Goal: Task Accomplishment & Management: Manage account settings

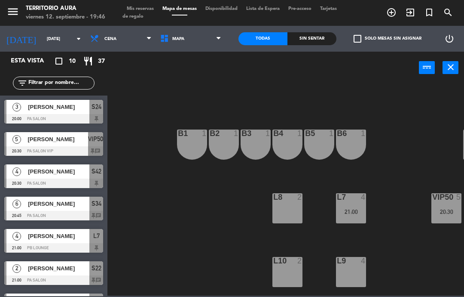
select select "es"
select select "dinner"
select select
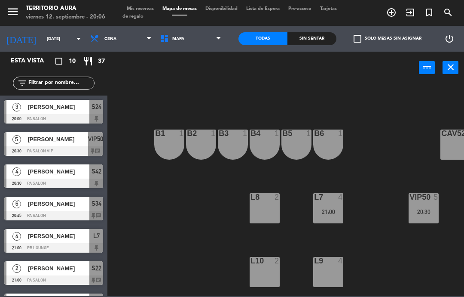
scroll to position [0, 21]
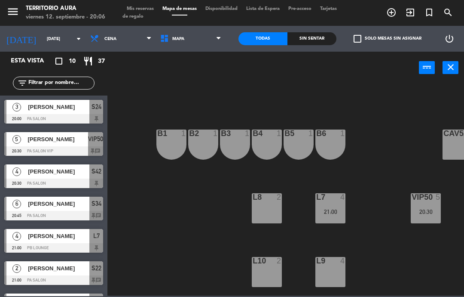
click at [148, 8] on span "Mis reservas" at bounding box center [141, 8] width 36 height 5
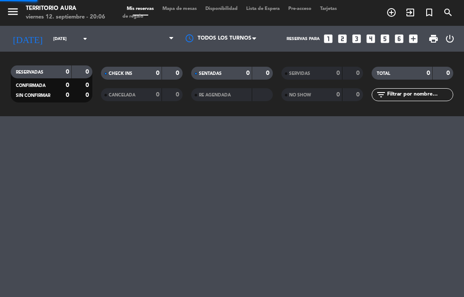
click at [139, 10] on span "Mis reservas" at bounding box center [141, 8] width 36 height 5
select select "dinner"
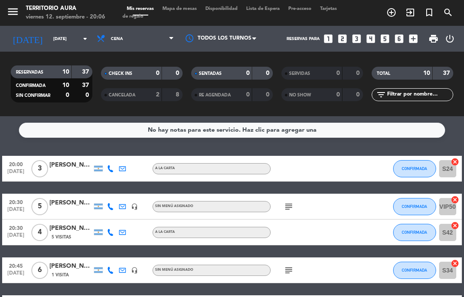
click at [352, 210] on div at bounding box center [354, 205] width 23 height 25
click at [345, 205] on div at bounding box center [354, 205] width 23 height 25
click at [352, 200] on div at bounding box center [354, 205] width 23 height 25
click at [421, 175] on button "CONFIRMADA" at bounding box center [414, 168] width 43 height 17
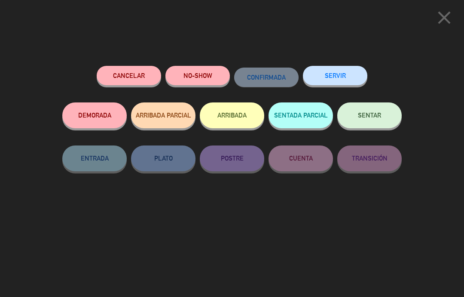
click at [380, 111] on span "SENTAR" at bounding box center [369, 114] width 23 height 7
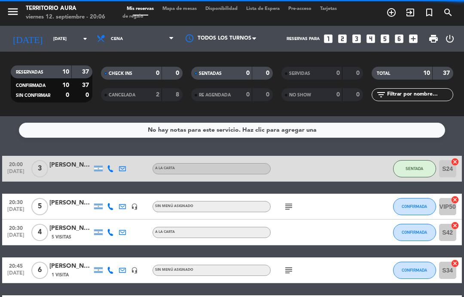
select select "dinner"
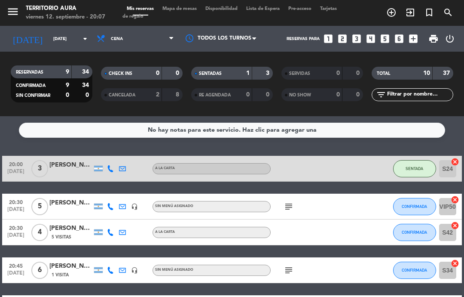
click at [291, 205] on icon "subject" at bounding box center [289, 206] width 10 height 10
click at [375, 207] on div "20:30 [DATE] 5 [PERSON_NAME] headset_mic Sin menú asignado subject CONFIRMADA V…" at bounding box center [232, 206] width 460 height 26
click at [364, 210] on div at bounding box center [354, 205] width 23 height 25
click at [340, 201] on div "subject" at bounding box center [307, 205] width 72 height 25
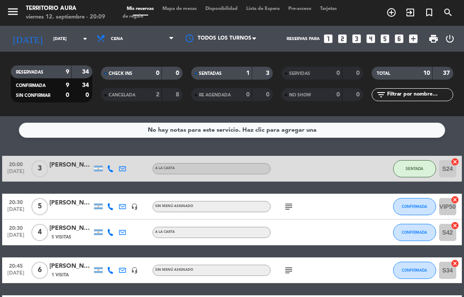
click at [368, 179] on div "20:00 [DATE] 3 [PERSON_NAME] A LA CARTA SENTADA S24 cancel" at bounding box center [232, 169] width 460 height 26
click at [356, 196] on div at bounding box center [354, 205] width 23 height 25
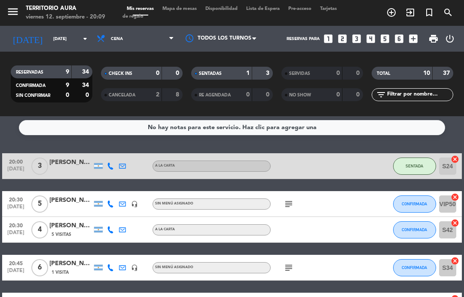
click at [337, 193] on div "subject" at bounding box center [307, 203] width 72 height 25
click at [294, 270] on icon "subject" at bounding box center [289, 267] width 10 height 10
click at [331, 218] on div at bounding box center [307, 229] width 72 height 25
click at [292, 203] on icon "subject" at bounding box center [289, 204] width 10 height 10
click at [359, 194] on div at bounding box center [354, 203] width 23 height 25
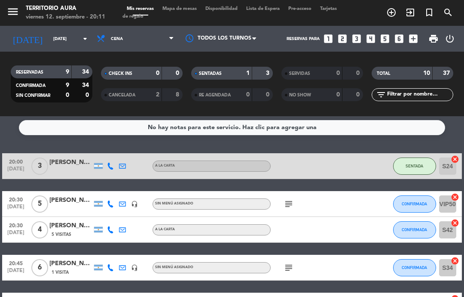
select select "dinner"
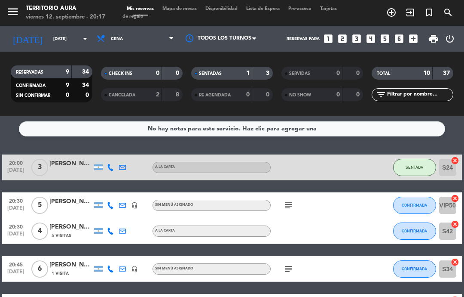
scroll to position [3, 0]
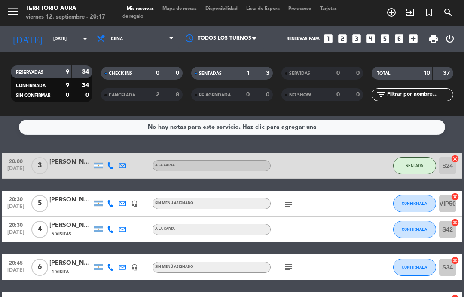
click at [294, 206] on icon "subject" at bounding box center [289, 203] width 10 height 10
click at [286, 203] on icon "subject" at bounding box center [289, 203] width 10 height 10
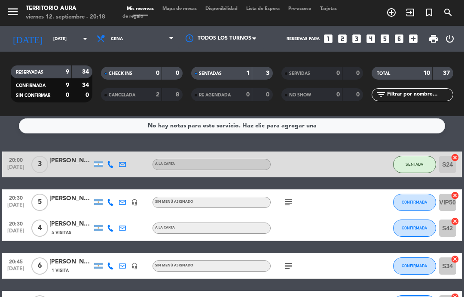
click at [286, 200] on icon "subject" at bounding box center [289, 202] width 10 height 10
click at [357, 192] on div at bounding box center [354, 201] width 23 height 25
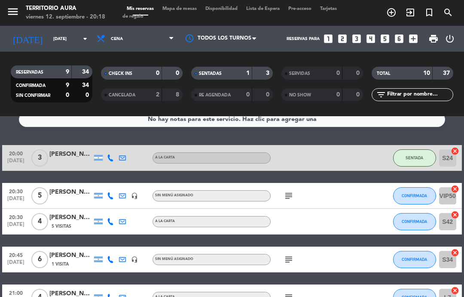
click at [297, 247] on div "subject" at bounding box center [307, 258] width 72 height 25
click at [294, 254] on icon "subject" at bounding box center [289, 259] width 10 height 10
select select "dinner"
click at [362, 248] on div at bounding box center [354, 258] width 23 height 25
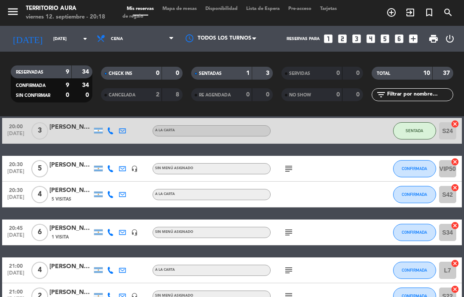
scroll to position [49, 0]
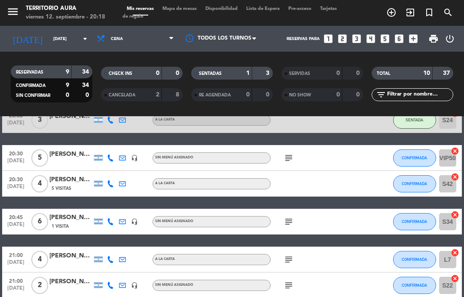
click at [288, 260] on icon "subject" at bounding box center [289, 259] width 10 height 10
click at [364, 227] on div at bounding box center [354, 221] width 23 height 25
click at [286, 220] on icon "subject" at bounding box center [289, 221] width 10 height 10
click at [293, 224] on icon "subject" at bounding box center [289, 221] width 10 height 10
click at [294, 260] on icon "subject" at bounding box center [289, 259] width 10 height 10
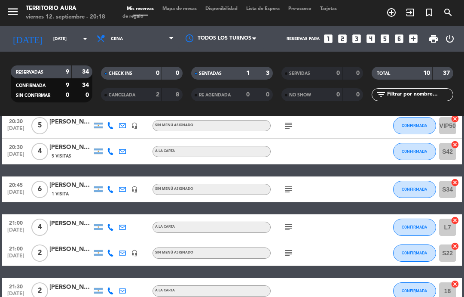
scroll to position [98, 0]
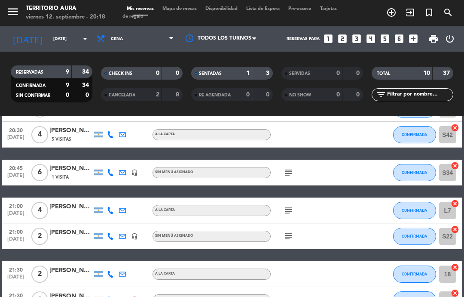
click at [290, 239] on icon "subject" at bounding box center [289, 236] width 10 height 10
click at [352, 249] on div "20:00 [DATE] 3 [PERSON_NAME] A LA CARTA SENTADA S24 cancel 20:30 [DATE] 5 [PERS…" at bounding box center [232, 217] width 460 height 318
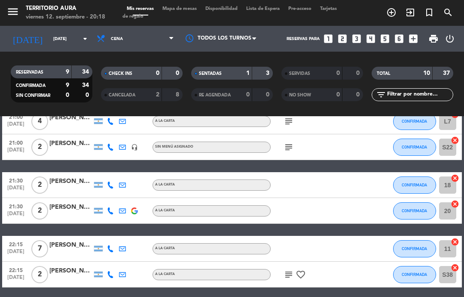
scroll to position [186, 0]
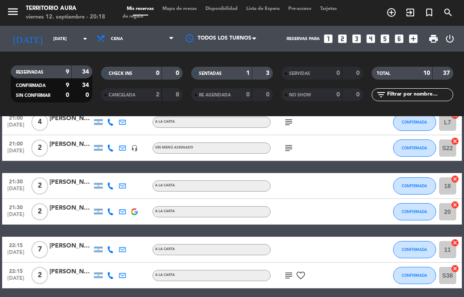
click at [285, 280] on div "subject favorite_border" at bounding box center [307, 274] width 72 height 25
click at [289, 279] on icon "subject" at bounding box center [289, 275] width 10 height 10
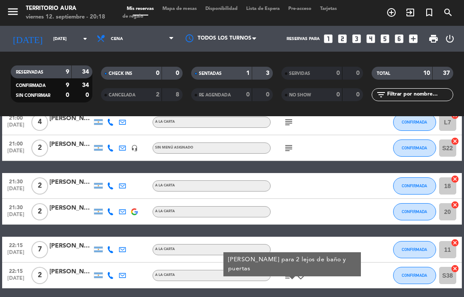
click at [290, 279] on icon "subject" at bounding box center [289, 275] width 10 height 10
click at [289, 279] on icon "subject" at bounding box center [289, 275] width 10 height 10
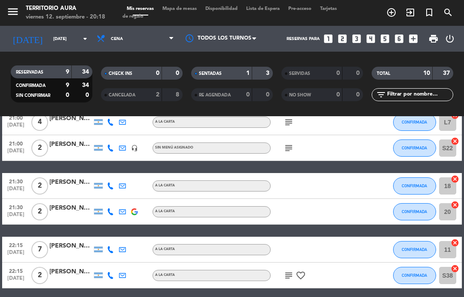
click at [357, 206] on div at bounding box center [354, 211] width 23 height 25
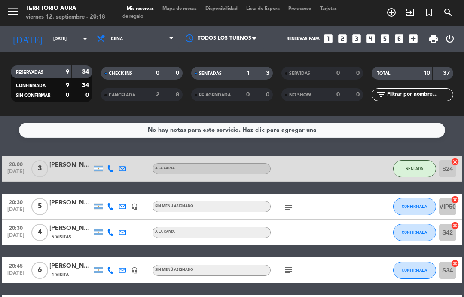
scroll to position [0, 0]
click at [9, 280] on span "[DATE]" at bounding box center [15, 275] width 21 height 10
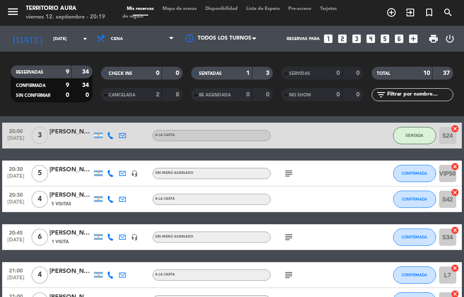
scroll to position [34, 0]
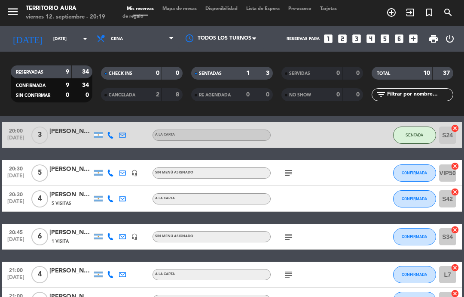
click at [290, 178] on icon "subject" at bounding box center [289, 173] width 10 height 10
click at [376, 190] on div "20:30 [DATE] 4 [PERSON_NAME] 5 Visitas A LA CARTA CONFIRMADA S42 cancel" at bounding box center [232, 199] width 460 height 26
click at [307, 184] on div "subject" at bounding box center [307, 172] width 72 height 25
click at [289, 172] on icon "subject" at bounding box center [289, 173] width 10 height 10
click at [369, 163] on div "20:30 [DATE] 5 [PERSON_NAME] headset_mic Sin menú asignado subject CONFIRMADA V…" at bounding box center [232, 173] width 460 height 26
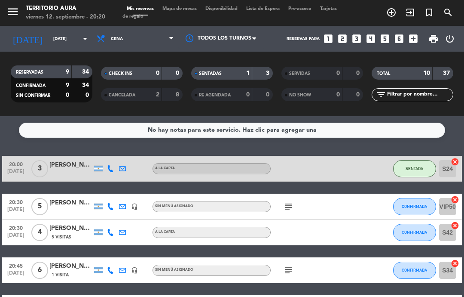
scroll to position [0, 0]
click at [285, 204] on icon "subject" at bounding box center [289, 206] width 10 height 10
click at [331, 238] on div at bounding box center [307, 231] width 72 height 25
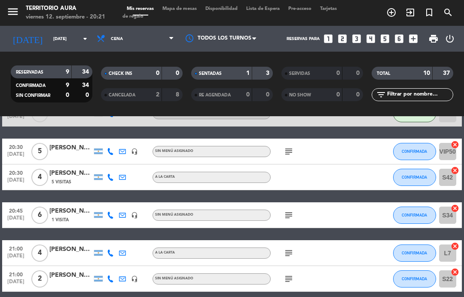
click at [291, 220] on icon "subject" at bounding box center [289, 215] width 10 height 10
click at [343, 213] on div "subject Mesa 36 - no mover" at bounding box center [307, 214] width 72 height 25
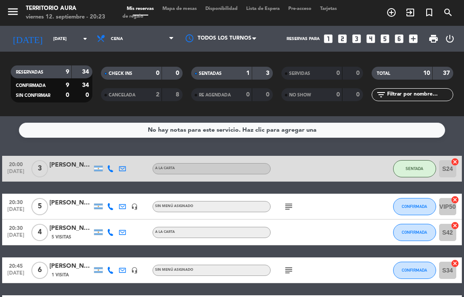
scroll to position [0, 0]
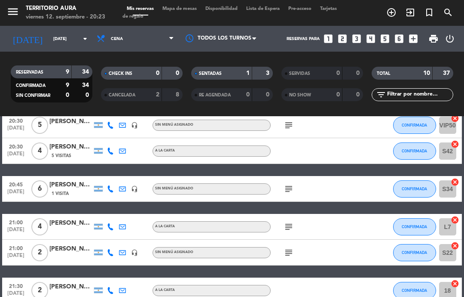
scroll to position [82, 0]
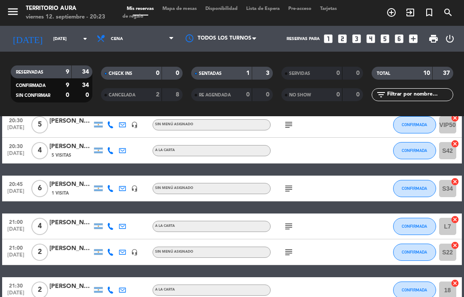
select select "dinner"
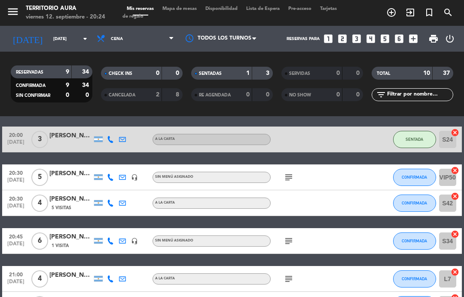
scroll to position [32, 0]
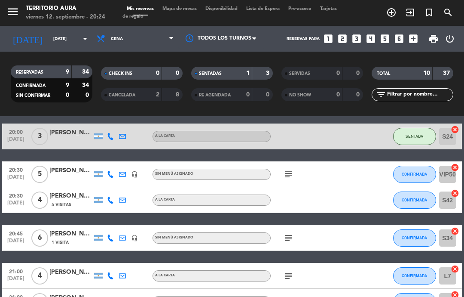
click at [370, 214] on div "20:00 [DATE] 3 [PERSON_NAME] A LA CARTA SENTADA S24 cancel 20:30 [DATE] 5 [PERS…" at bounding box center [232, 282] width 460 height 318
click at [421, 202] on span "CONFIRMADA" at bounding box center [414, 199] width 25 height 5
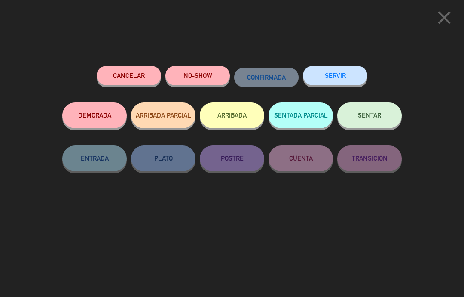
click at [377, 115] on span "SENTAR" at bounding box center [369, 114] width 23 height 7
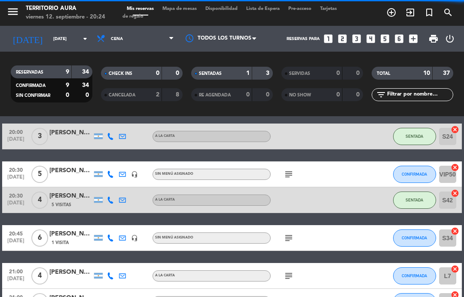
select select "dinner"
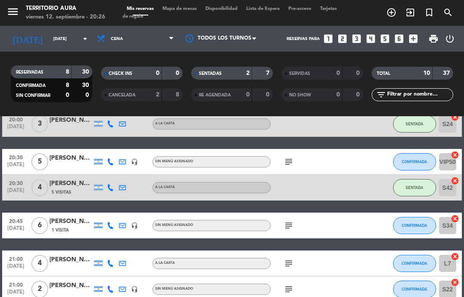
scroll to position [43, 0]
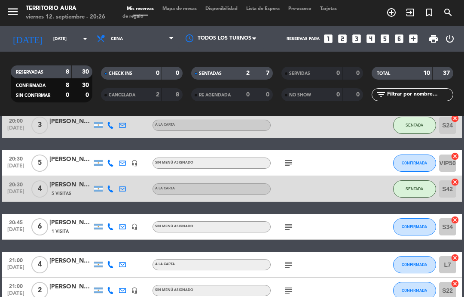
click at [347, 188] on div at bounding box center [354, 188] width 23 height 25
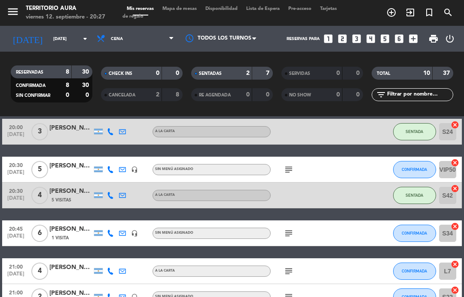
click at [417, 175] on button "CONFIRMADA" at bounding box center [414, 169] width 43 height 17
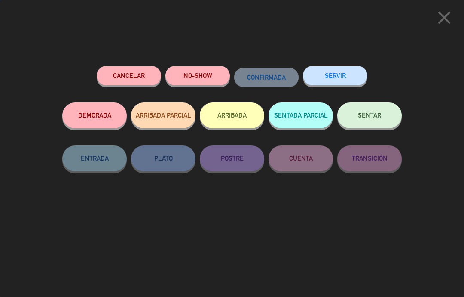
click at [378, 115] on span "SENTAR" at bounding box center [369, 114] width 23 height 7
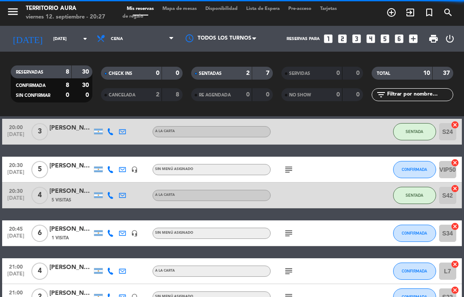
select select "dinner"
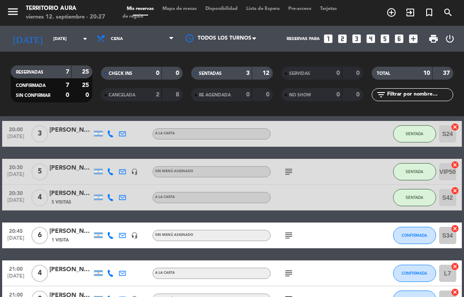
scroll to position [36, 0]
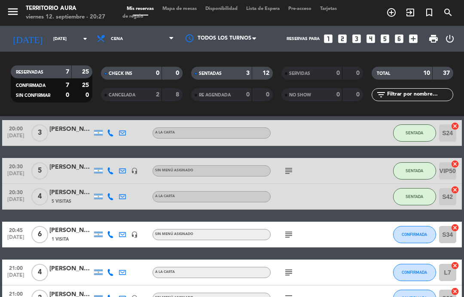
click at [291, 175] on icon "subject" at bounding box center [289, 171] width 10 height 10
click at [339, 178] on div "subject" at bounding box center [307, 170] width 72 height 25
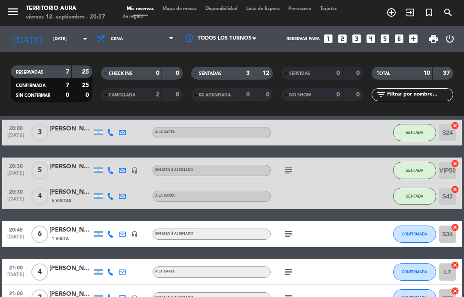
click at [325, 193] on div at bounding box center [307, 195] width 72 height 25
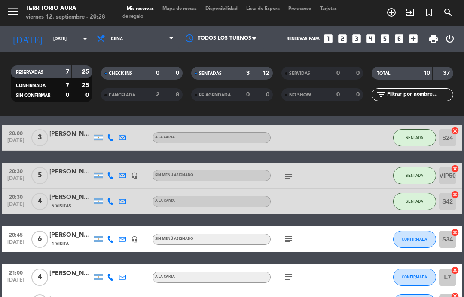
select select "dinner"
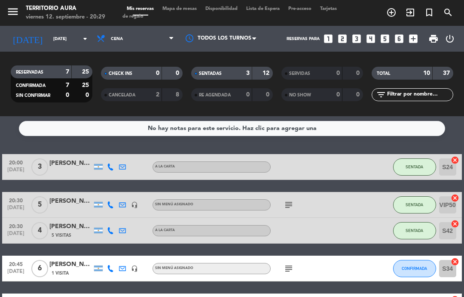
scroll to position [5, 0]
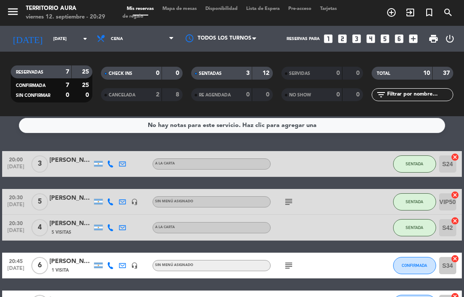
click at [294, 199] on icon "subject" at bounding box center [289, 201] width 10 height 10
click at [343, 200] on div "subject" at bounding box center [307, 201] width 72 height 25
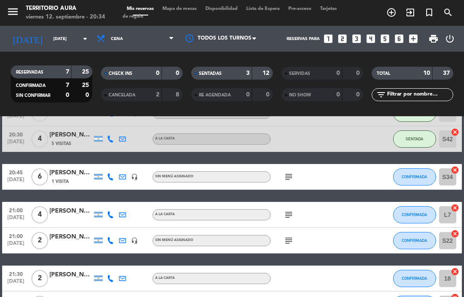
scroll to position [91, 0]
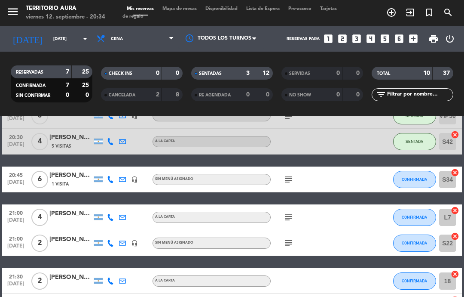
click at [301, 228] on div "subject" at bounding box center [307, 216] width 72 height 25
click at [293, 212] on icon "subject" at bounding box center [289, 217] width 10 height 10
click at [291, 218] on icon "subject" at bounding box center [289, 217] width 10 height 10
click at [360, 176] on div at bounding box center [354, 178] width 23 height 25
click at [284, 177] on icon "subject" at bounding box center [289, 179] width 10 height 10
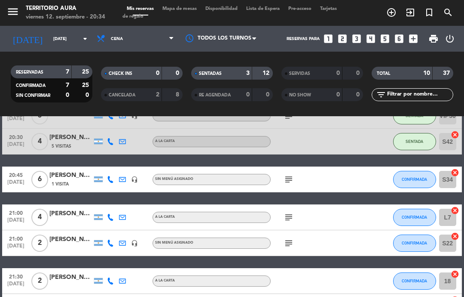
click at [335, 228] on div "subject" at bounding box center [307, 216] width 72 height 25
click at [289, 247] on icon "subject" at bounding box center [289, 243] width 10 height 10
click at [292, 243] on icon "subject" at bounding box center [289, 243] width 10 height 10
click at [363, 194] on div "20:00 [DATE] 3 [PERSON_NAME] A LA CARTA SENTADA S24 cancel 20:30 [DATE] 5 [PERS…" at bounding box center [232, 224] width 460 height 318
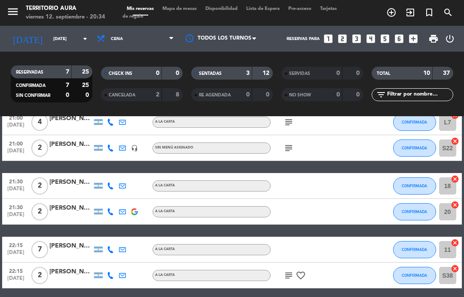
scroll to position [7, 0]
click at [359, 264] on div at bounding box center [354, 274] width 23 height 25
select select "dinner"
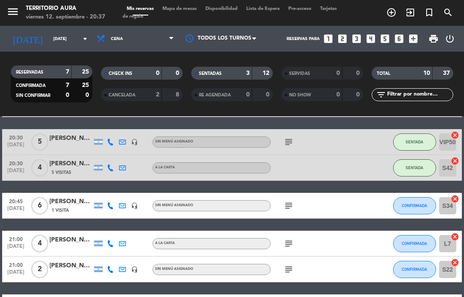
scroll to position [64, 0]
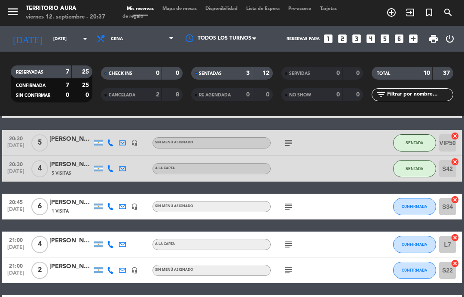
click at [421, 204] on span "CONFIRMADA" at bounding box center [414, 206] width 25 height 5
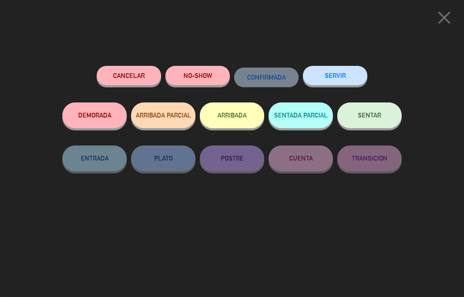
click at [375, 114] on span "SENTAR" at bounding box center [369, 114] width 23 height 7
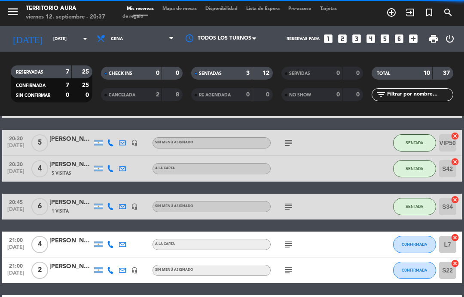
select select "dinner"
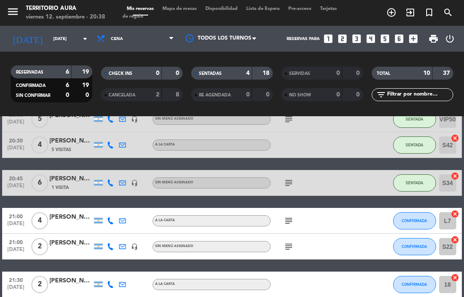
scroll to position [88, 0]
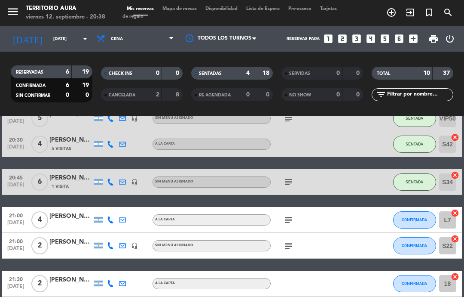
click at [290, 178] on icon "subject" at bounding box center [289, 182] width 10 height 10
click at [354, 184] on div at bounding box center [354, 181] width 23 height 25
click at [291, 177] on icon "subject" at bounding box center [289, 182] width 10 height 10
click at [286, 179] on icon "subject" at bounding box center [289, 182] width 10 height 10
click at [332, 169] on div "subject" at bounding box center [307, 181] width 72 height 25
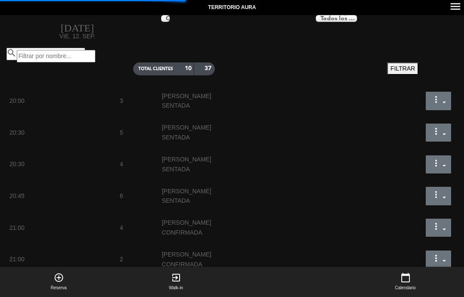
select select "dinner"
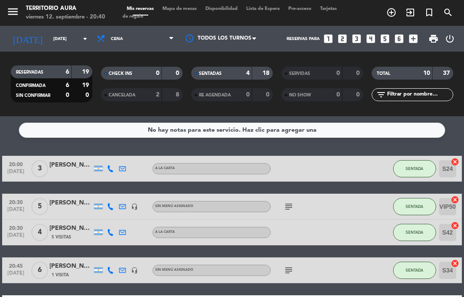
click at [366, 219] on div at bounding box center [354, 231] width 23 height 25
click at [285, 193] on div "subject" at bounding box center [307, 205] width 72 height 25
click at [294, 201] on icon "subject" at bounding box center [289, 206] width 10 height 10
click at [328, 219] on div at bounding box center [307, 231] width 72 height 25
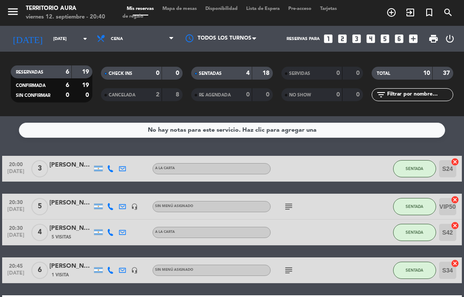
click at [344, 193] on div at bounding box center [354, 205] width 23 height 25
select select "dinner"
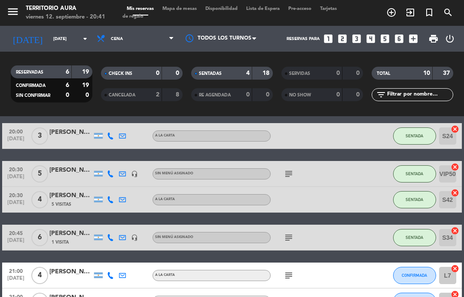
scroll to position [35, 0]
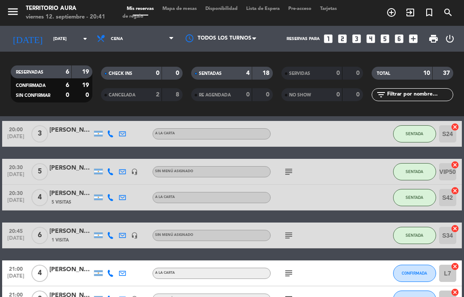
click at [288, 230] on icon "subject" at bounding box center [289, 235] width 10 height 10
click at [346, 222] on div at bounding box center [354, 234] width 23 height 25
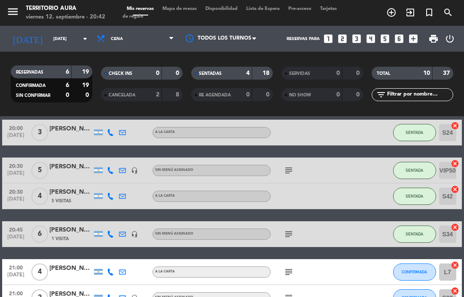
scroll to position [37, 0]
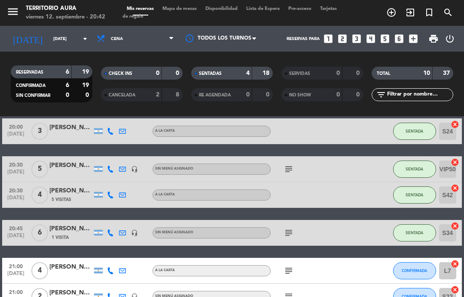
click at [286, 227] on icon "subject" at bounding box center [289, 232] width 10 height 10
click at [350, 220] on div at bounding box center [354, 232] width 23 height 25
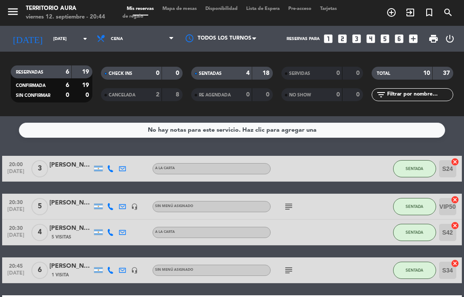
scroll to position [0, 0]
click at [291, 201] on icon "subject" at bounding box center [289, 206] width 10 height 10
click at [371, 193] on div "20:30 [DATE] 5 [PERSON_NAME] headset_mic Sin menú asignado subject SENTADA VIP5…" at bounding box center [232, 206] width 460 height 26
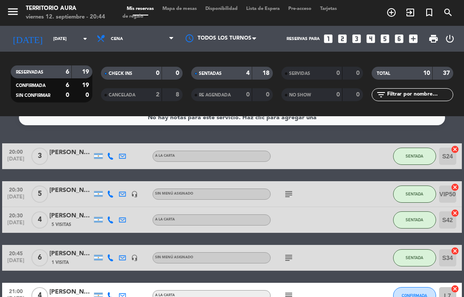
click at [286, 252] on icon "subject" at bounding box center [289, 257] width 10 height 10
click at [288, 252] on icon "subject" at bounding box center [289, 257] width 10 height 10
click at [360, 210] on div "20:00 [DATE] 3 [PERSON_NAME] A LA CARTA SENTADA S24 cancel 20:30 [DATE] 5 [PERS…" at bounding box center [232, 302] width 460 height 318
click at [364, 245] on div at bounding box center [354, 257] width 23 height 25
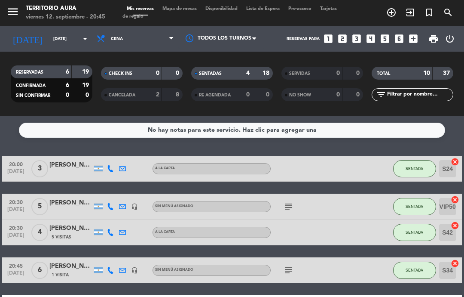
scroll to position [4, 0]
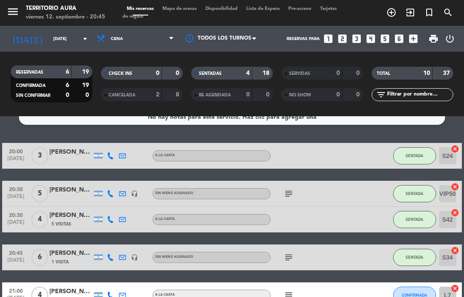
scroll to position [16, 0]
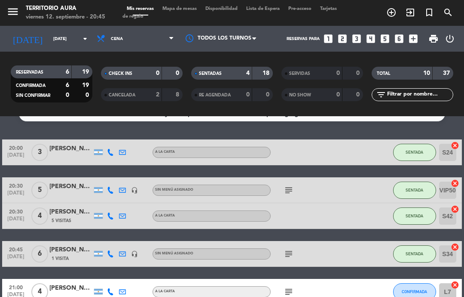
click at [293, 249] on icon "subject" at bounding box center [289, 254] width 10 height 10
click at [362, 203] on div at bounding box center [354, 215] width 23 height 25
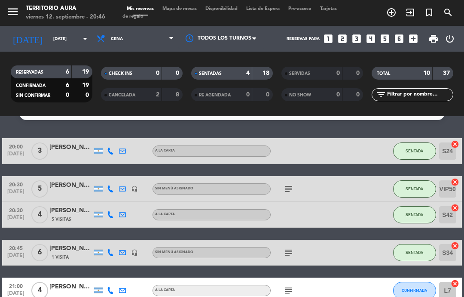
scroll to position [21, 0]
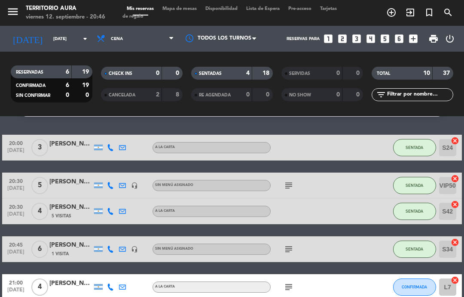
click at [292, 244] on icon "subject" at bounding box center [289, 249] width 10 height 10
click at [349, 208] on div "20:00 [DATE] 3 [PERSON_NAME] A LA CARTA SENTADA S24 cancel 20:30 [DATE] 5 [PERS…" at bounding box center [232, 294] width 460 height 318
select select "dinner"
click at [289, 282] on icon "subject" at bounding box center [289, 287] width 10 height 10
click at [345, 236] on div at bounding box center [354, 248] width 23 height 25
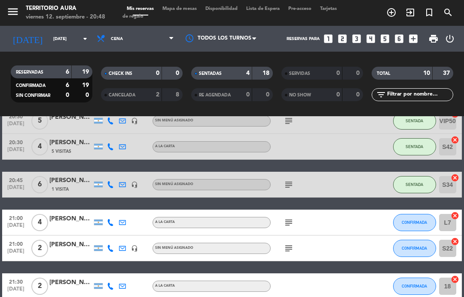
scroll to position [86, 0]
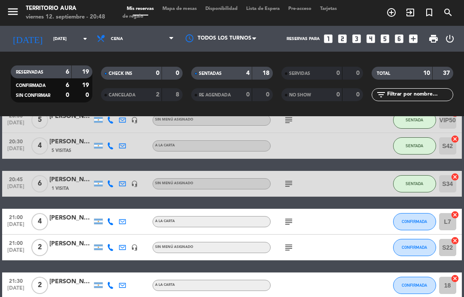
click at [417, 239] on button "CONFIRMADA" at bounding box center [414, 247] width 43 height 17
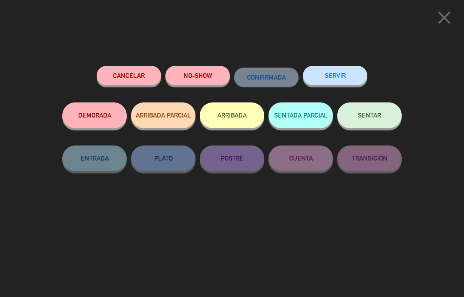
click at [381, 116] on span "SENTAR" at bounding box center [369, 114] width 23 height 7
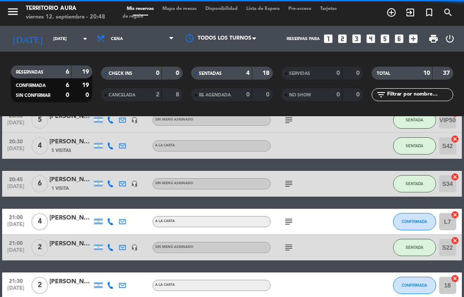
select select "dinner"
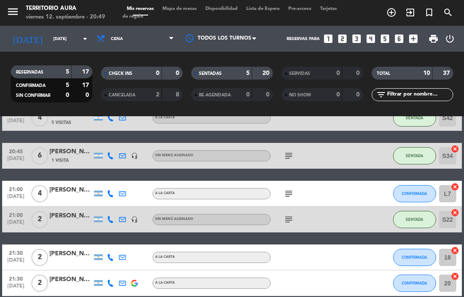
scroll to position [114, 0]
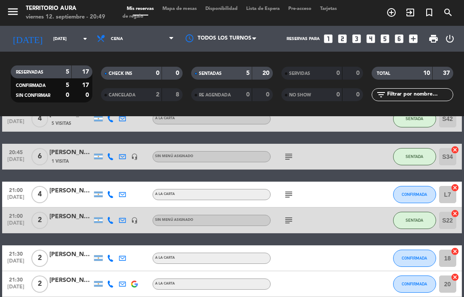
click at [360, 207] on div at bounding box center [354, 219] width 23 height 25
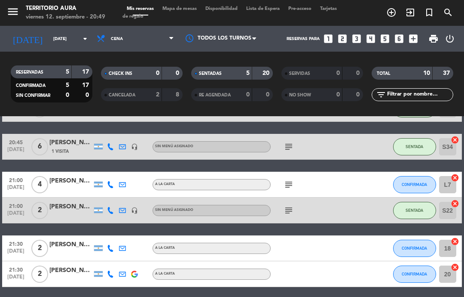
scroll to position [125, 0]
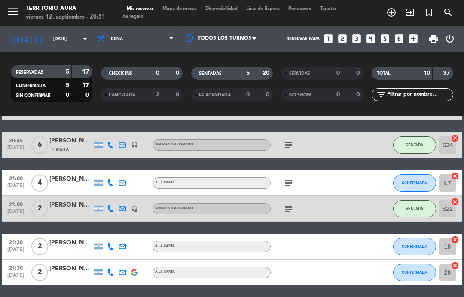
select select "dinner"
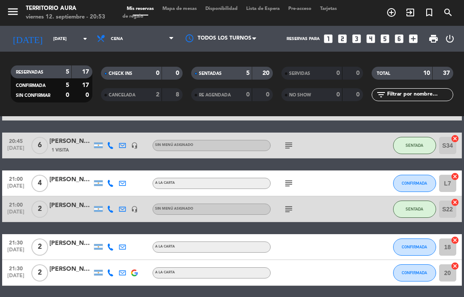
click at [293, 204] on icon "subject" at bounding box center [289, 209] width 10 height 10
click at [283, 204] on span "subject" at bounding box center [289, 209] width 12 height 10
click at [341, 196] on div "subject" at bounding box center [307, 208] width 72 height 25
click at [347, 196] on div at bounding box center [354, 208] width 23 height 25
click at [294, 178] on icon "subject" at bounding box center [289, 183] width 10 height 10
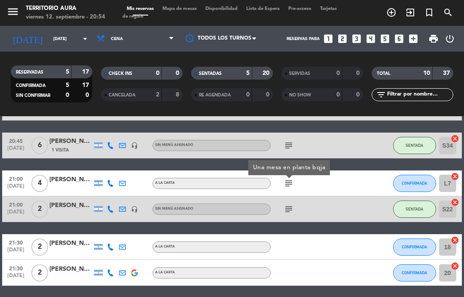
click at [286, 178] on icon "subject" at bounding box center [289, 183] width 10 height 10
click at [345, 196] on div at bounding box center [354, 208] width 23 height 25
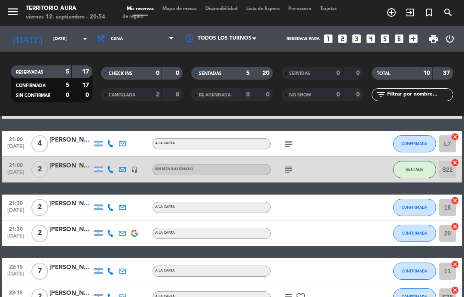
scroll to position [173, 0]
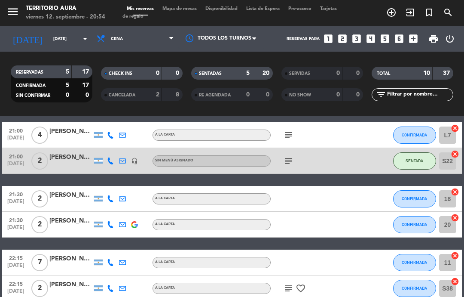
click at [292, 283] on icon "subject" at bounding box center [289, 288] width 10 height 10
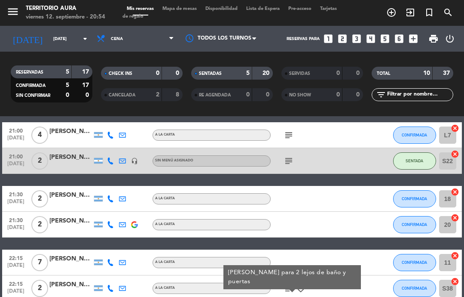
click at [291, 283] on icon "subject" at bounding box center [289, 288] width 10 height 10
click at [335, 186] on div "21:30 [DATE] 2 [PERSON_NAME] A LA CARTA CONFIRMADA 18 cancel" at bounding box center [232, 199] width 460 height 26
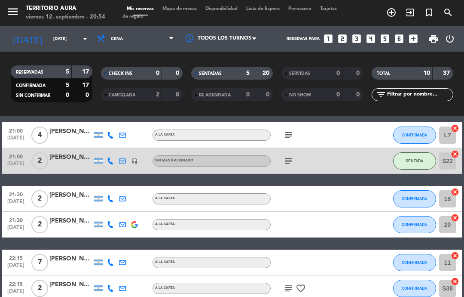
click at [293, 156] on icon "subject" at bounding box center [289, 161] width 10 height 10
click at [286, 156] on icon "subject" at bounding box center [289, 161] width 10 height 10
click at [345, 186] on div at bounding box center [354, 198] width 23 height 25
click at [328, 157] on div "20:00 [DATE] 3 [PERSON_NAME] A LA CARTA SENTADA S24 cancel 20:30 [DATE] 5 [PERS…" at bounding box center [232, 142] width 460 height 318
click at [319, 186] on div at bounding box center [307, 198] width 72 height 25
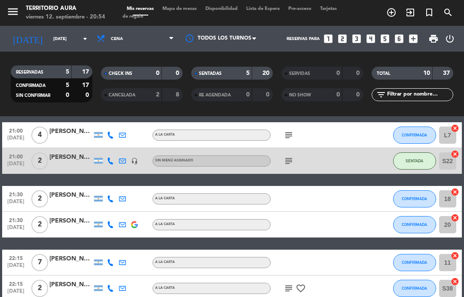
click at [341, 212] on div at bounding box center [307, 224] width 72 height 25
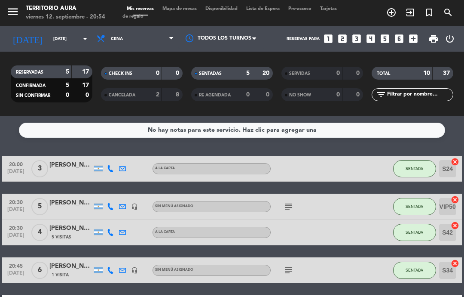
scroll to position [0, 0]
click at [305, 193] on div "subject" at bounding box center [307, 205] width 72 height 25
click at [291, 201] on icon "subject" at bounding box center [289, 206] width 10 height 10
click at [365, 257] on div at bounding box center [354, 269] width 23 height 25
click at [290, 265] on icon "subject" at bounding box center [289, 270] width 10 height 10
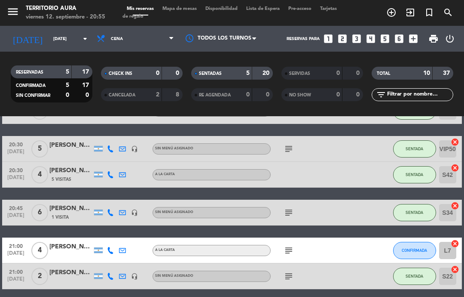
scroll to position [64, 0]
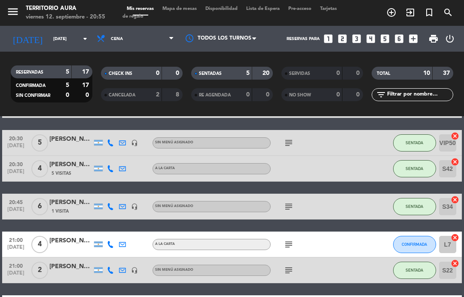
click at [295, 231] on div "subject" at bounding box center [307, 243] width 72 height 25
click at [285, 239] on icon "subject" at bounding box center [289, 244] width 10 height 10
click at [350, 193] on div at bounding box center [354, 205] width 23 height 25
click at [292, 265] on icon "subject" at bounding box center [289, 270] width 10 height 10
click at [364, 194] on div "20:00 [DATE] 3 [PERSON_NAME] A LA CARTA SENTADA S24 cancel 20:30 [DATE] 5 [PERS…" at bounding box center [232, 251] width 460 height 318
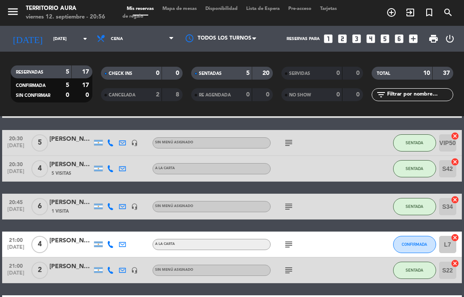
click at [298, 193] on div "subject" at bounding box center [307, 205] width 72 height 25
click at [282, 193] on div "subject" at bounding box center [307, 205] width 72 height 25
click at [291, 231] on div "subject" at bounding box center [307, 243] width 72 height 25
click at [293, 239] on icon "subject" at bounding box center [289, 244] width 10 height 10
click at [332, 193] on div "subject" at bounding box center [307, 205] width 72 height 25
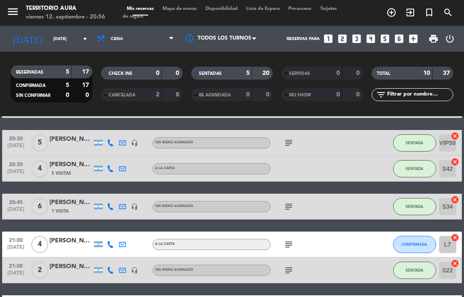
click at [289, 201] on icon "subject" at bounding box center [289, 206] width 10 height 10
click at [286, 239] on icon "subject" at bounding box center [289, 244] width 10 height 10
click at [324, 200] on div "20:00 [DATE] 3 [PERSON_NAME] A LA CARTA SENTADA S24 cancel 20:30 [DATE] 5 [PERS…" at bounding box center [232, 251] width 460 height 318
select select "dinner"
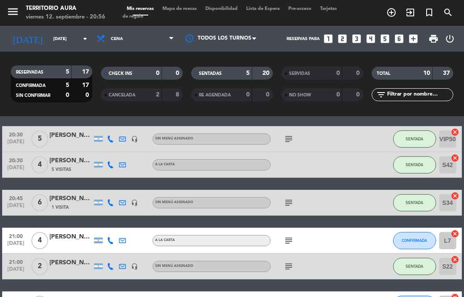
scroll to position [76, 0]
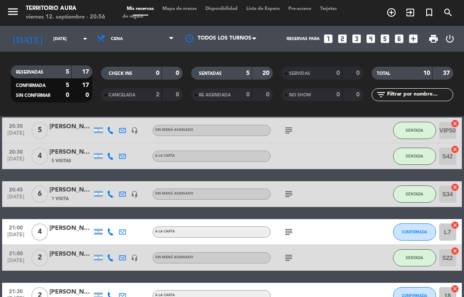
click at [292, 227] on icon "subject" at bounding box center [289, 232] width 10 height 10
click at [293, 252] on icon "subject" at bounding box center [289, 257] width 10 height 10
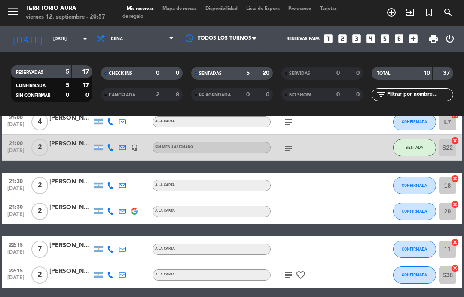
scroll to position [186, 0]
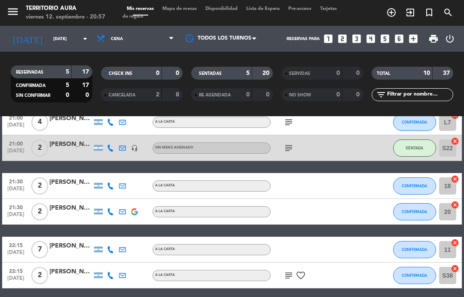
click at [294, 270] on icon "subject" at bounding box center [289, 275] width 10 height 10
click at [356, 199] on div at bounding box center [354, 211] width 23 height 25
click at [279, 262] on div "subject favorite_border" at bounding box center [307, 274] width 72 height 25
click at [291, 270] on icon "subject" at bounding box center [289, 275] width 10 height 10
click at [353, 205] on div "20:00 [DATE] 3 [PERSON_NAME] A LA CARTA SENTADA S24 cancel 20:30 [DATE] 5 [PERS…" at bounding box center [232, 129] width 460 height 318
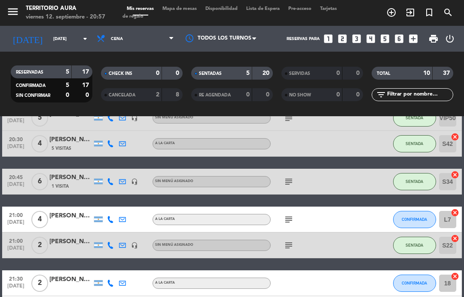
scroll to position [89, 0]
click at [292, 240] on icon "subject" at bounding box center [289, 245] width 10 height 10
click at [358, 206] on div at bounding box center [354, 218] width 23 height 25
click at [299, 206] on div "subject" at bounding box center [307, 218] width 72 height 25
click at [287, 214] on icon "subject" at bounding box center [289, 219] width 10 height 10
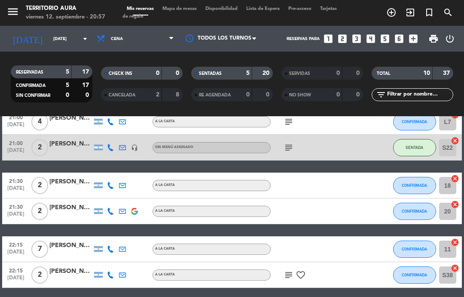
scroll to position [186, 0]
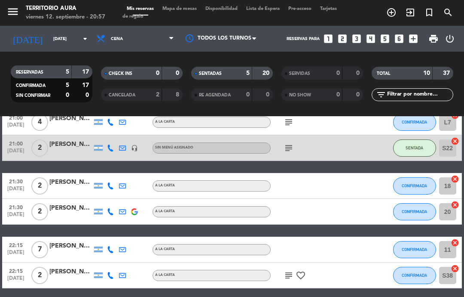
click at [291, 270] on icon "subject" at bounding box center [289, 275] width 10 height 10
click at [362, 199] on div at bounding box center [354, 211] width 23 height 25
click at [328, 199] on div at bounding box center [307, 211] width 72 height 25
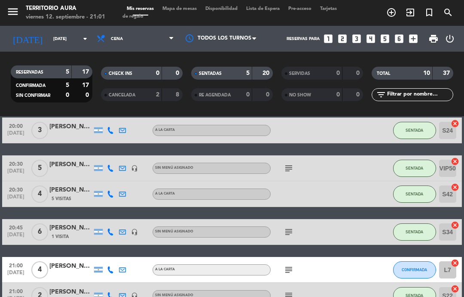
scroll to position [48, 0]
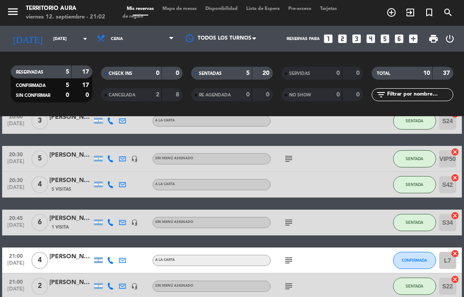
select select "dinner"
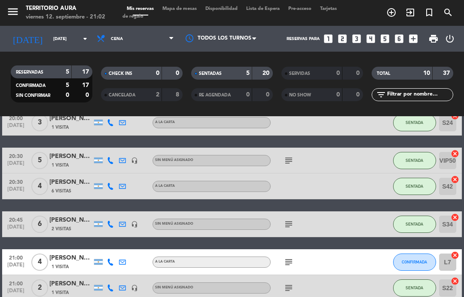
click at [419, 259] on span "CONFIRMADA" at bounding box center [414, 261] width 25 height 5
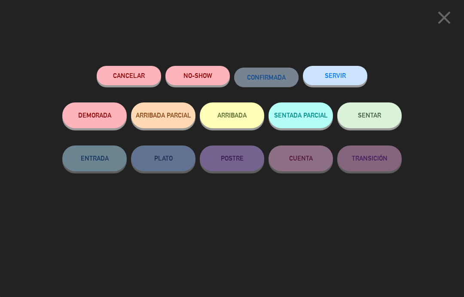
click at [374, 112] on span "SENTAR" at bounding box center [369, 114] width 23 height 7
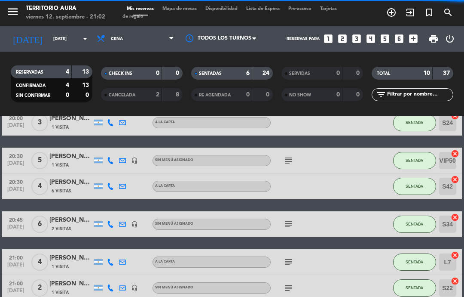
select select "dinner"
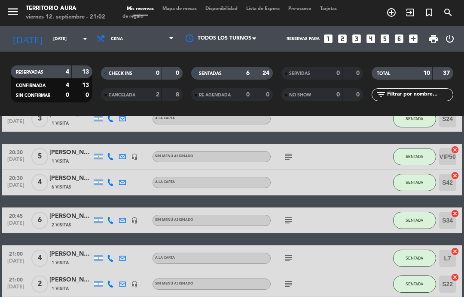
scroll to position [62, 0]
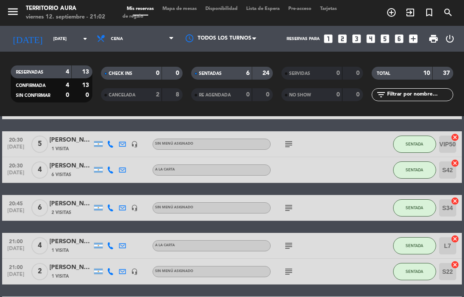
click at [453, 237] on input "L7" at bounding box center [447, 245] width 17 height 17
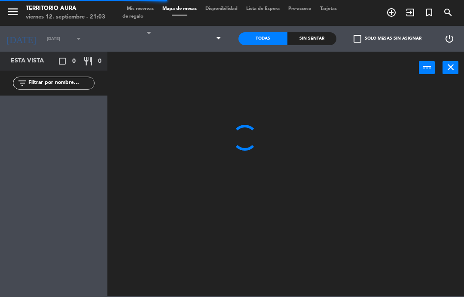
select select "dinner"
select select
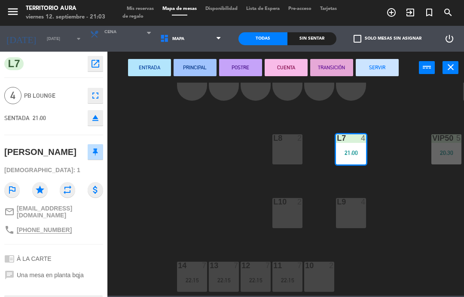
scroll to position [60, 0]
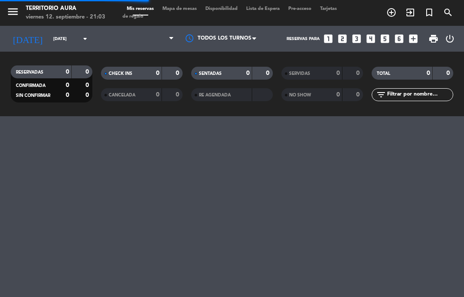
select select "dinner"
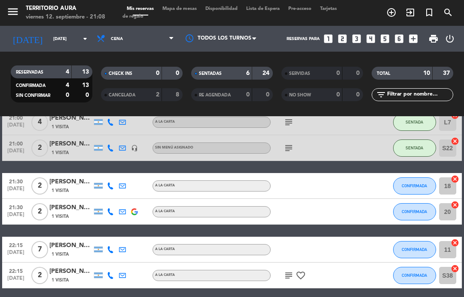
scroll to position [179, 0]
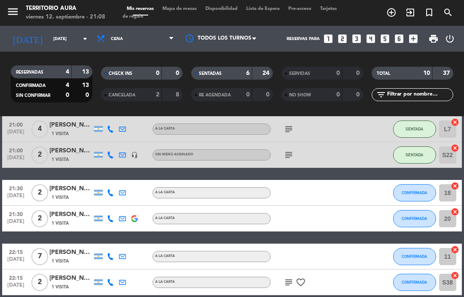
select select "dinner"
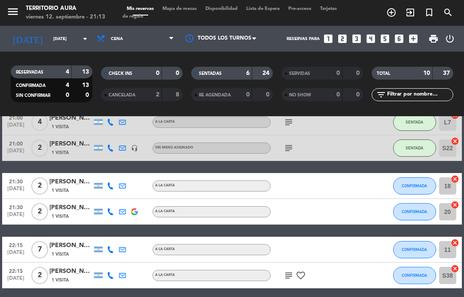
scroll to position [186, 0]
select select "dinner"
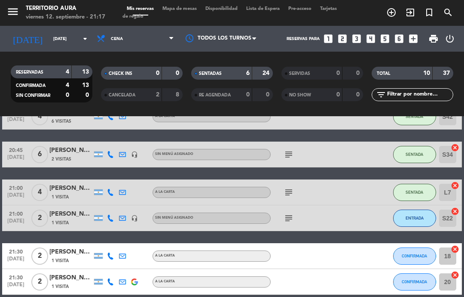
scroll to position [114, 0]
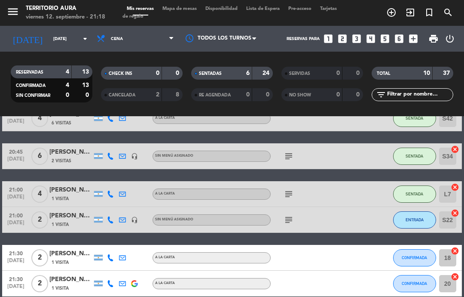
select select "dinner"
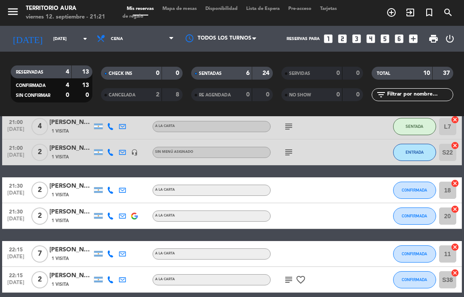
scroll to position [180, 0]
